Goal: Book appointment/travel/reservation

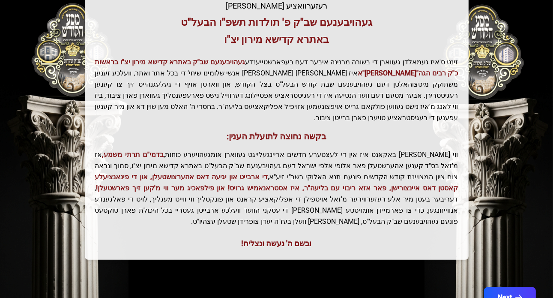
scroll to position [182, 0]
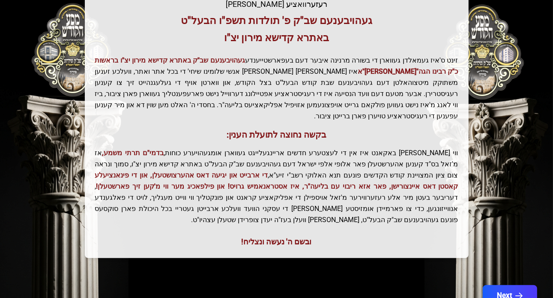
click at [507, 285] on button "Next" at bounding box center [510, 295] width 54 height 21
click at [506, 285] on button "Next" at bounding box center [510, 295] width 54 height 21
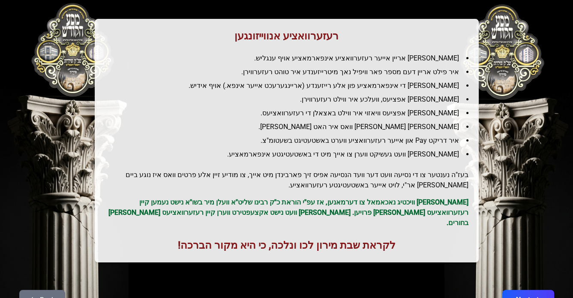
scroll to position [117, 0]
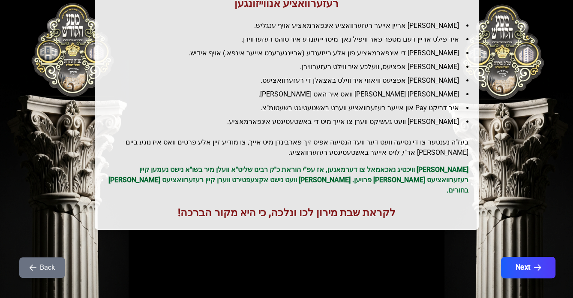
click at [538, 263] on button "Next" at bounding box center [528, 267] width 54 height 21
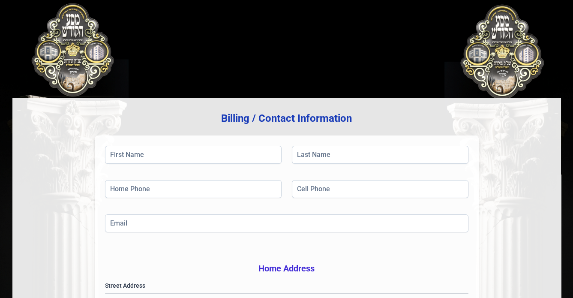
scroll to position [41, 0]
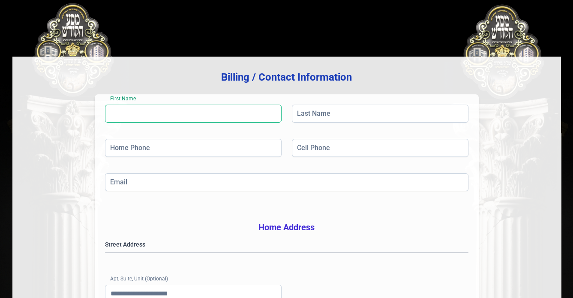
click at [261, 111] on input "First Name" at bounding box center [193, 114] width 177 height 18
type input "*******"
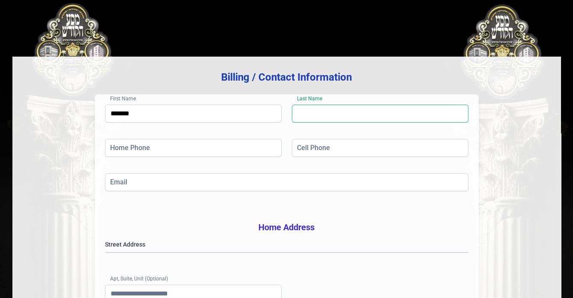
click at [307, 118] on input "Last Name" at bounding box center [380, 114] width 177 height 18
type input "******"
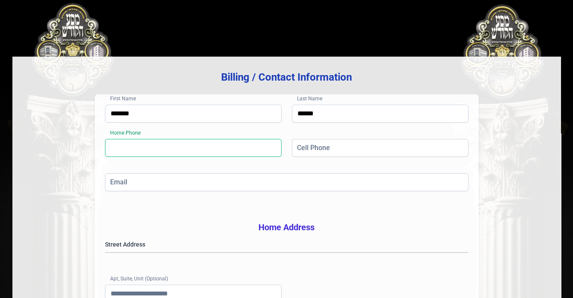
click at [216, 154] on input "Home Phone" at bounding box center [193, 148] width 177 height 18
type input "**"
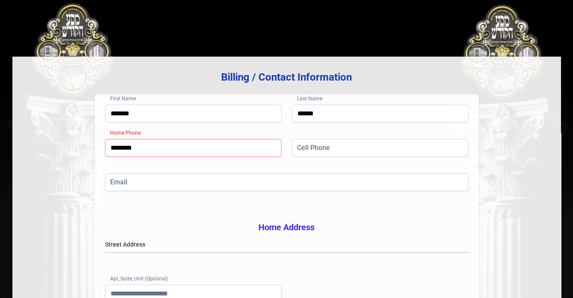
type input "**********"
click at [316, 147] on input "Cell Phone" at bounding box center [380, 148] width 177 height 18
type input "**********"
click at [343, 178] on input "Email" at bounding box center [287, 182] width 364 height 18
type input "**********"
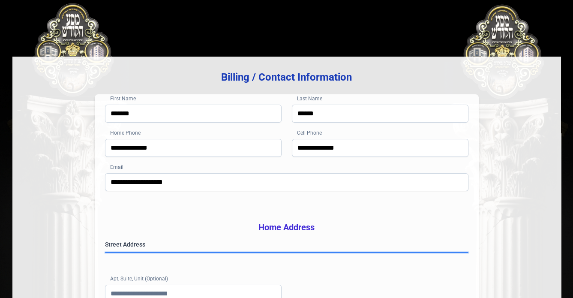
click at [105, 253] on gmp-place-autocomplete at bounding box center [105, 253] width 0 height 0
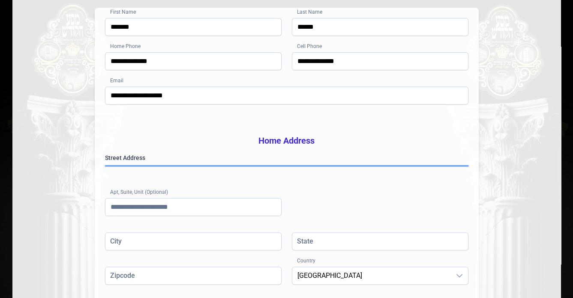
scroll to position [134, 0]
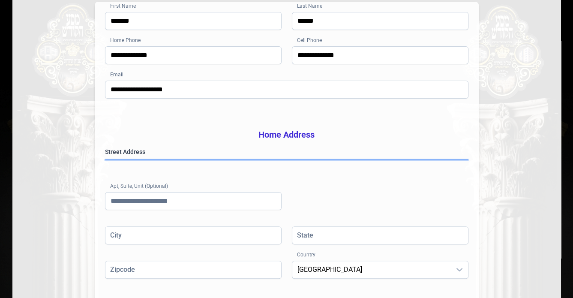
click at [105, 160] on gmp-place-autocomplete at bounding box center [105, 160] width 0 height 0
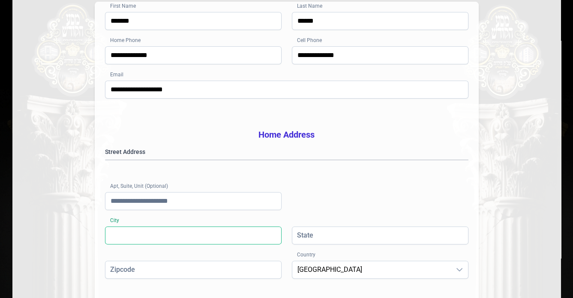
click at [266, 244] on input "City" at bounding box center [193, 235] width 177 height 18
type input "********"
type input "**"
type input "*****"
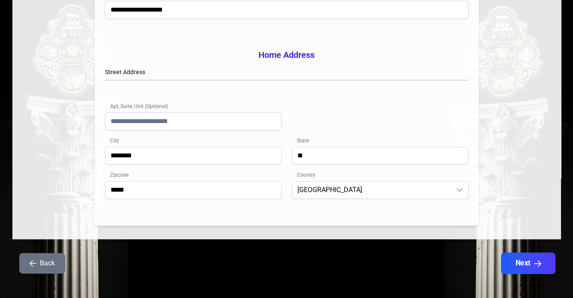
click at [535, 274] on button "Next" at bounding box center [528, 263] width 54 height 21
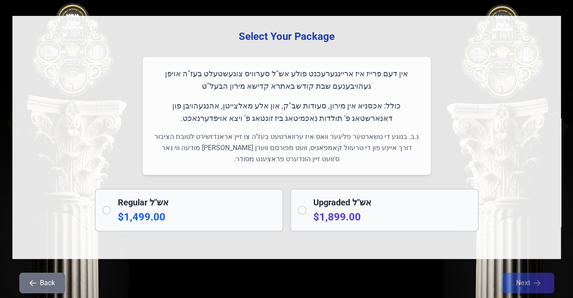
scroll to position [0, 0]
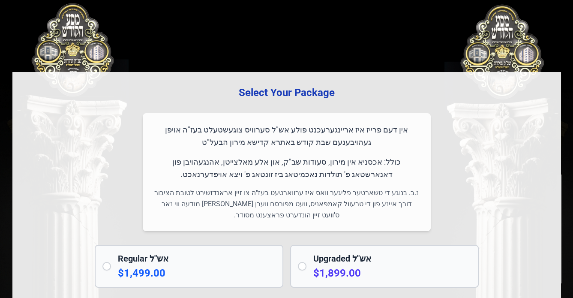
click at [341, 270] on p "$1,899.00" at bounding box center [392, 273] width 158 height 14
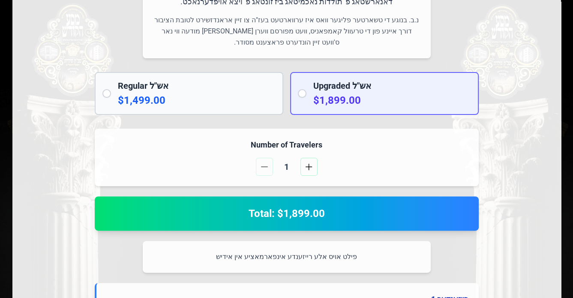
scroll to position [176, 0]
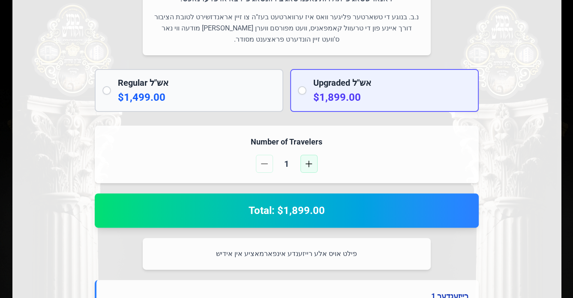
click at [309, 164] on span "button" at bounding box center [309, 163] width 7 height 7
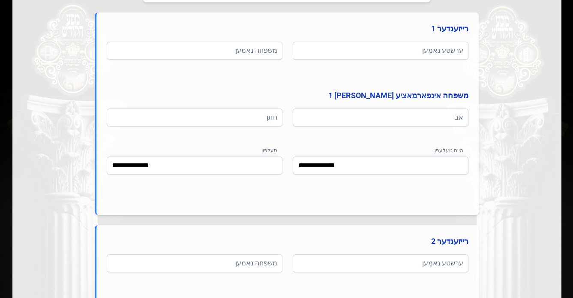
scroll to position [442, 0]
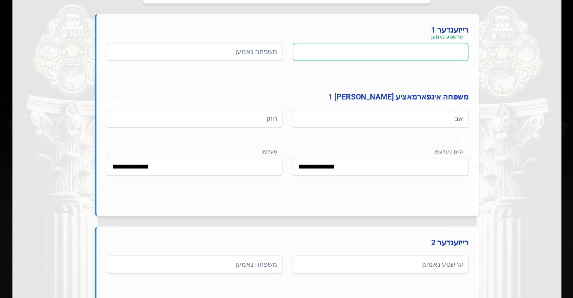
click at [458, 51] on input at bounding box center [381, 52] width 176 height 18
type input "*"
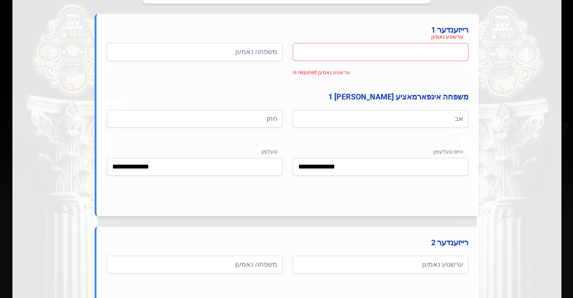
type input "*"
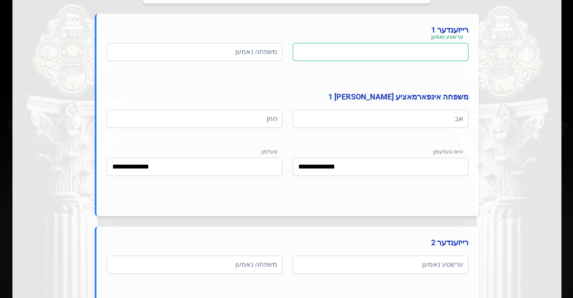
type input "*"
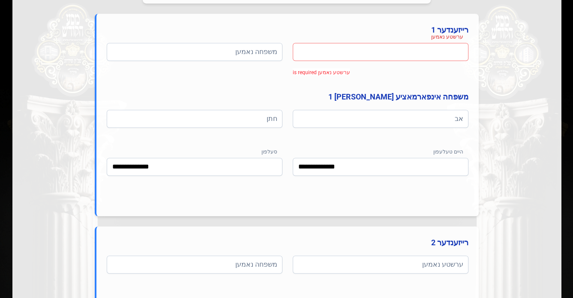
type input "*"
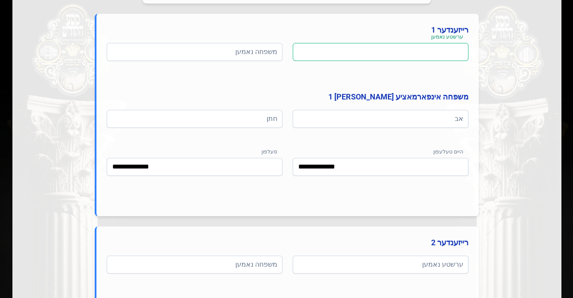
type input "*"
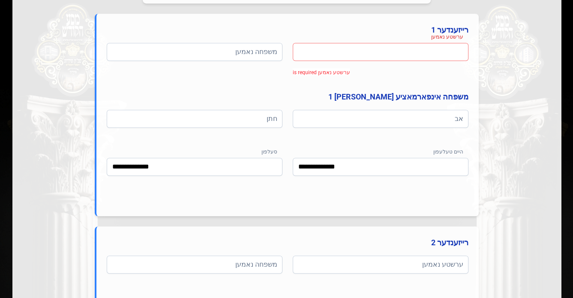
type input "*"
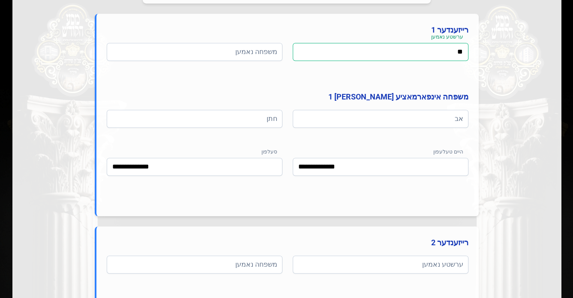
type input "*"
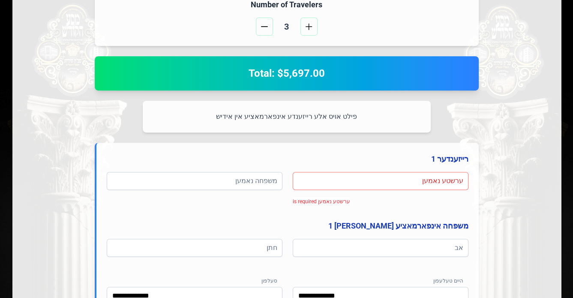
scroll to position [289, 0]
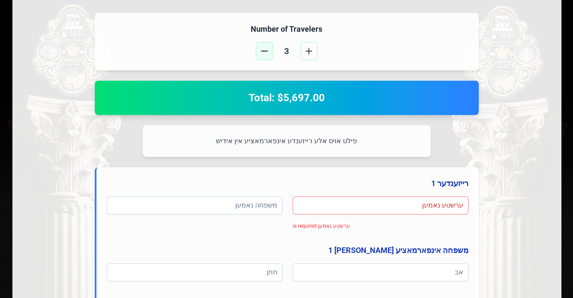
click at [261, 46] on button "button" at bounding box center [264, 51] width 17 height 18
click at [313, 44] on button "button" at bounding box center [309, 51] width 17 height 18
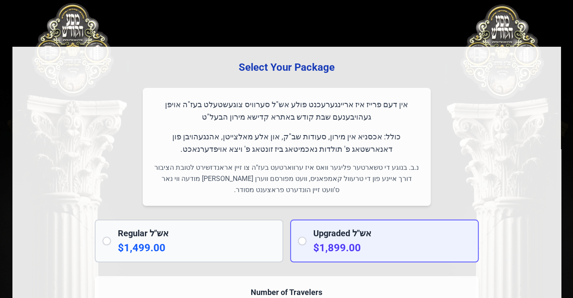
scroll to position [0, 0]
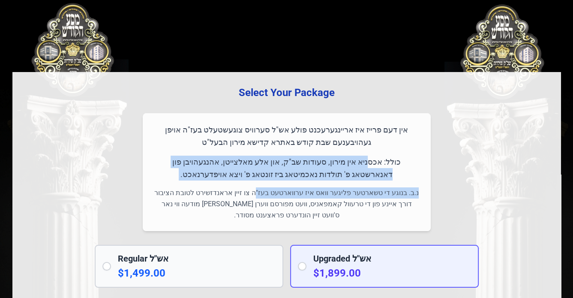
drag, startPoint x: 389, startPoint y: 165, endPoint x: 268, endPoint y: 189, distance: 123.4
click at [268, 189] on div "אין דעם פרייז איז אריינגערעכנט פולע אש"ל סערוויס צוגעשטעלט בעז"ה אויפן געהויבענ…" at bounding box center [287, 172] width 288 height 118
click at [367, 178] on p "כולל: אכסניא אין מירון, סעודות שב"ק, און אלע מאלצייטן, אהנגעהויבן פון דאנארשטאג…" at bounding box center [287, 168] width 268 height 25
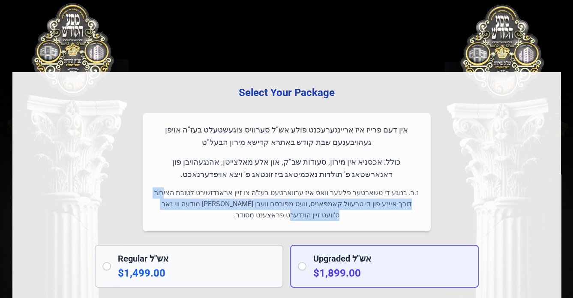
drag, startPoint x: 381, startPoint y: 210, endPoint x: 183, endPoint y: 193, distance: 199.2
click at [183, 193] on p "נ.ב. בנוגע די טשארטער פליגער וואס איז ערווארטעט בעז"ה צו זיין אראנדזשירט לטובת …" at bounding box center [287, 203] width 268 height 33
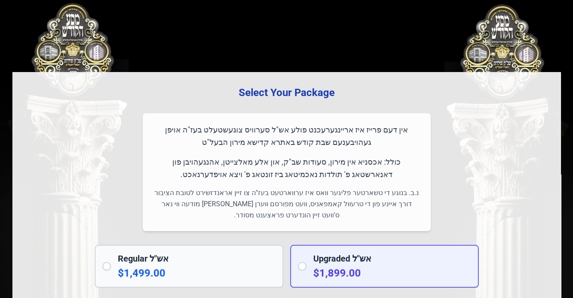
click at [238, 175] on p "כולל: אכסניא אין מירון, סעודות שב"ק, און אלע מאלצייטן, אהנגעהויבן פון דאנארשטאג…" at bounding box center [287, 168] width 268 height 25
click at [219, 279] on p "$1,499.00" at bounding box center [197, 273] width 158 height 14
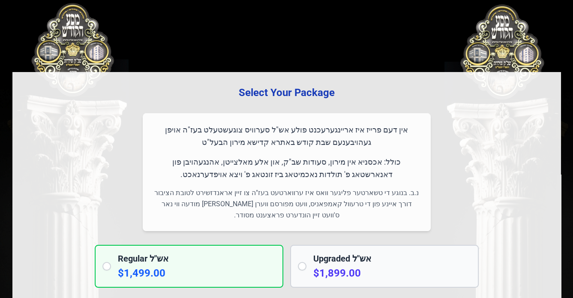
click at [219, 279] on p "$1,499.00" at bounding box center [197, 273] width 158 height 14
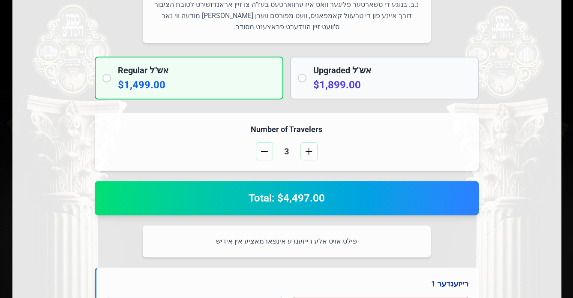
scroll to position [194, 0]
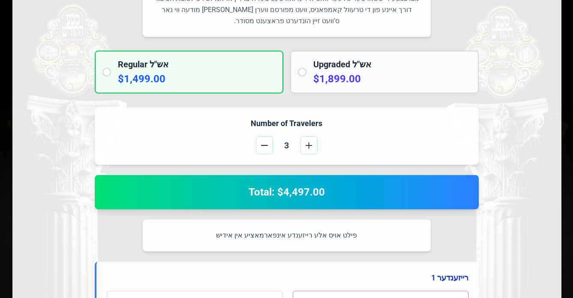
click at [341, 79] on p "$1,899.00" at bounding box center [392, 79] width 158 height 14
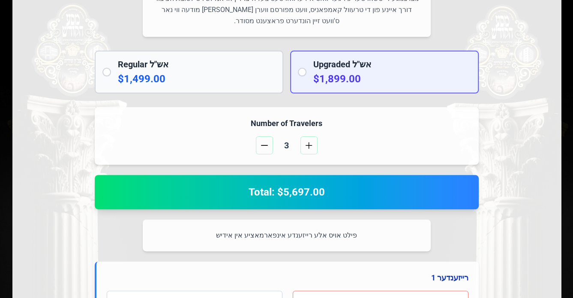
click at [282, 81] on div "Regular אש"ל $1,499.00" at bounding box center [189, 72] width 189 height 43
